Goal: Transaction & Acquisition: Purchase product/service

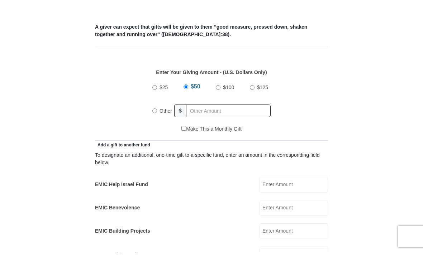
scroll to position [286, 0]
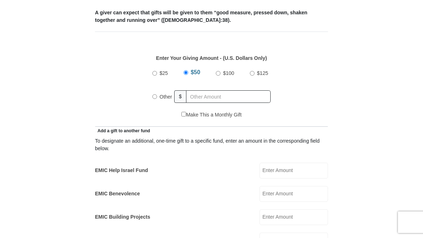
click at [155, 99] on input "Other" at bounding box center [154, 96] width 5 height 5
radio input "true"
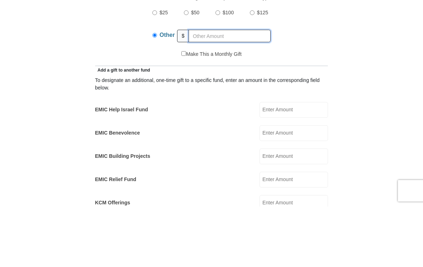
click at [227, 90] on input "text" at bounding box center [229, 96] width 82 height 13
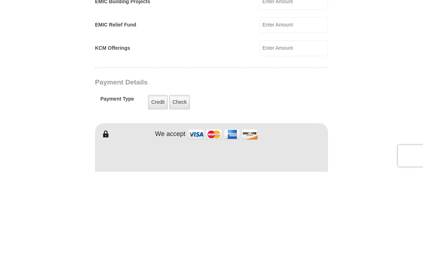
scroll to position [411, 0]
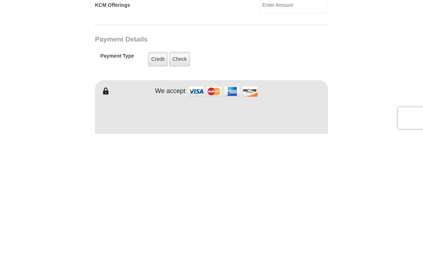
type input "135.00"
click at [183, 185] on label "Check" at bounding box center [179, 192] width 21 height 15
click at [0, 0] on input "Check" at bounding box center [0, 0] width 0 height 0
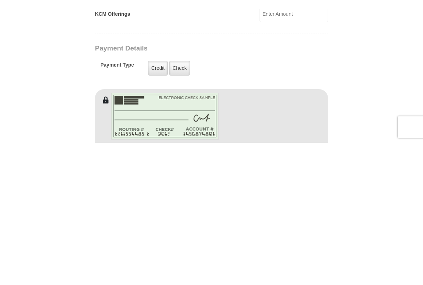
scroll to position [545, 0]
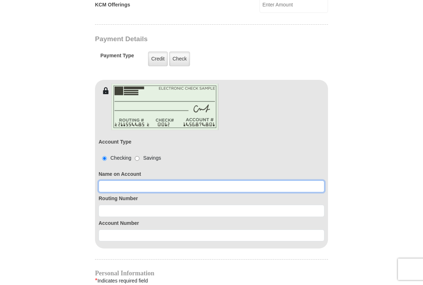
click at [182, 188] on input at bounding box center [212, 187] width 226 height 12
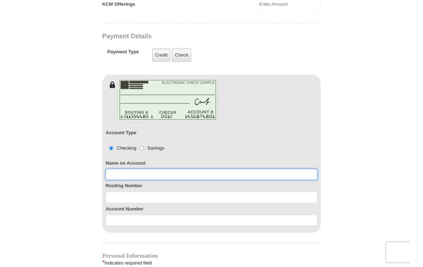
scroll to position [544, 0]
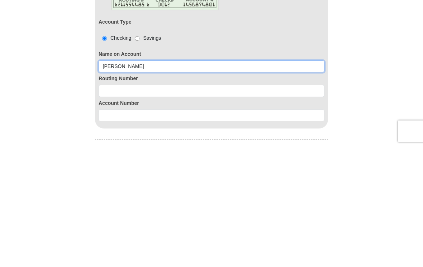
type input "Gaylene Sievert"
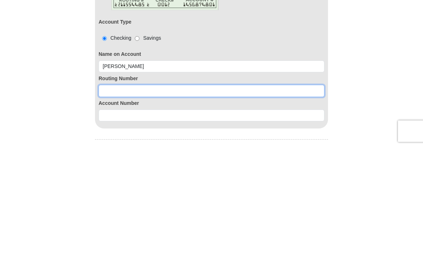
click at [148, 205] on input at bounding box center [212, 211] width 226 height 12
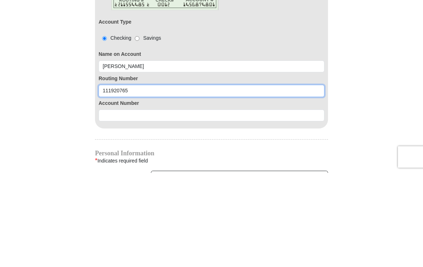
scroll to position [571, 0]
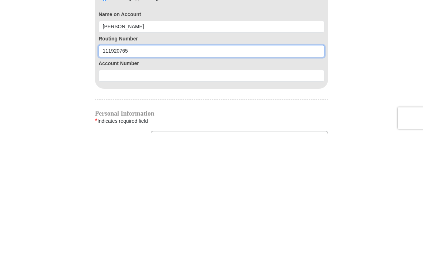
type input "111920765"
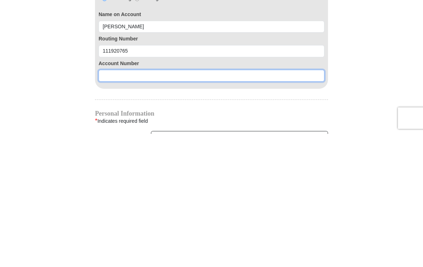
click at [161, 203] on input at bounding box center [212, 209] width 226 height 12
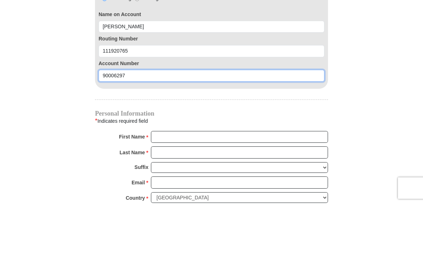
scroll to position [642, 0]
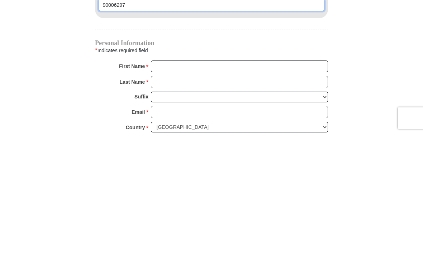
type input "90006297"
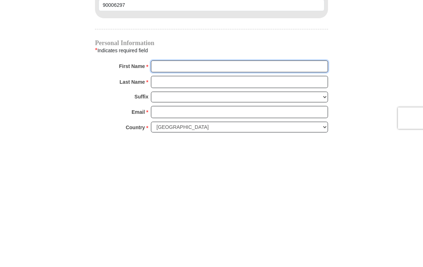
click at [204, 194] on input "First Name *" at bounding box center [239, 200] width 177 height 12
type input "Gaylene"
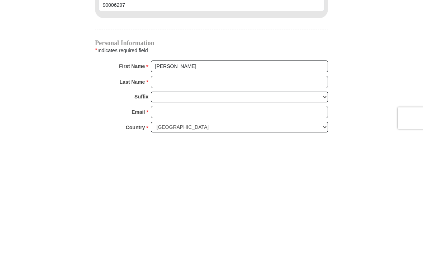
click at [210, 209] on input "Last Name *" at bounding box center [239, 215] width 177 height 12
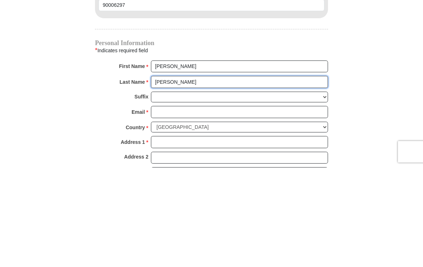
scroll to position [688, 0]
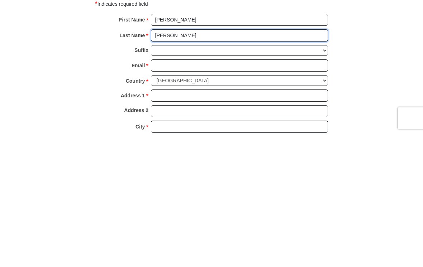
type input "Sievert"
click at [176, 193] on input "Email *" at bounding box center [239, 199] width 177 height 12
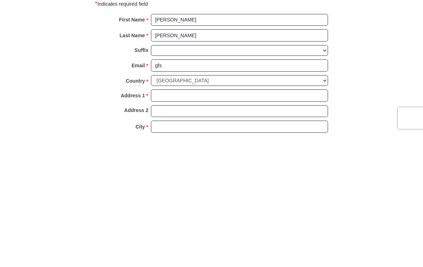
type input "gfsievert.76@gmail.com"
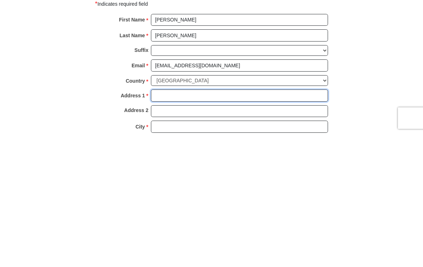
type input "388 Kirkpatrick Dr"
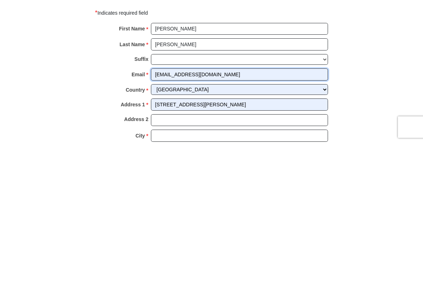
scroll to position [822, 0]
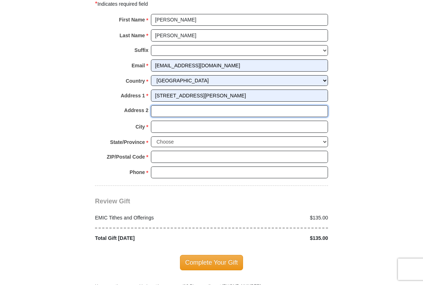
type input "Apt #107"
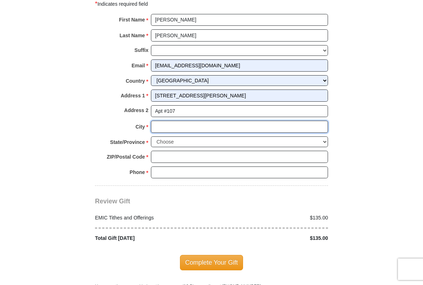
type input "Weatherford"
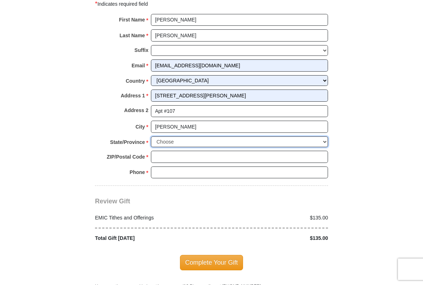
select select "TX"
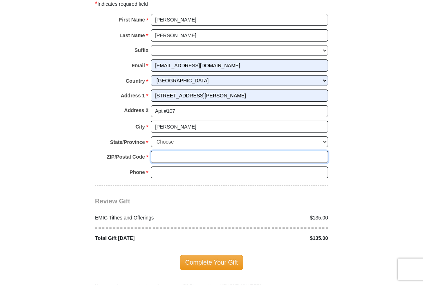
type input "76086-6006"
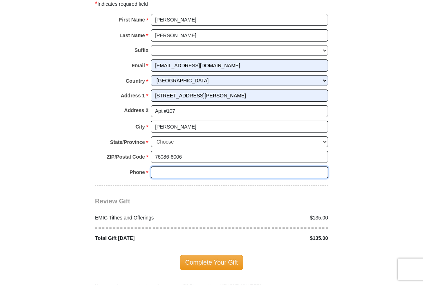
type input "9039462535"
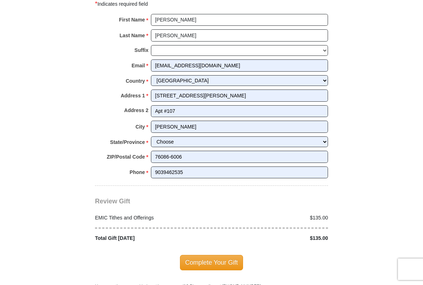
click at [210, 238] on span "Complete Your Gift" at bounding box center [211, 262] width 63 height 15
